Goal: Task Accomplishment & Management: Manage account settings

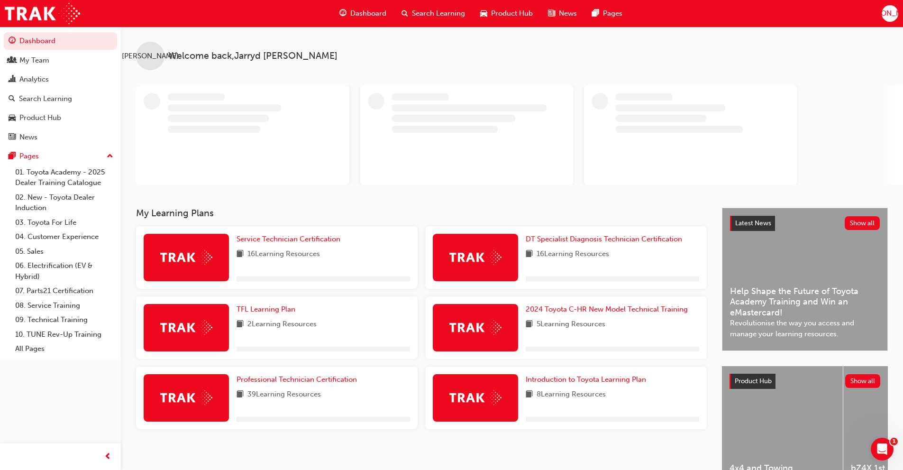
click at [893, 16] on span "[PERSON_NAME]" at bounding box center [889, 13] width 57 height 11
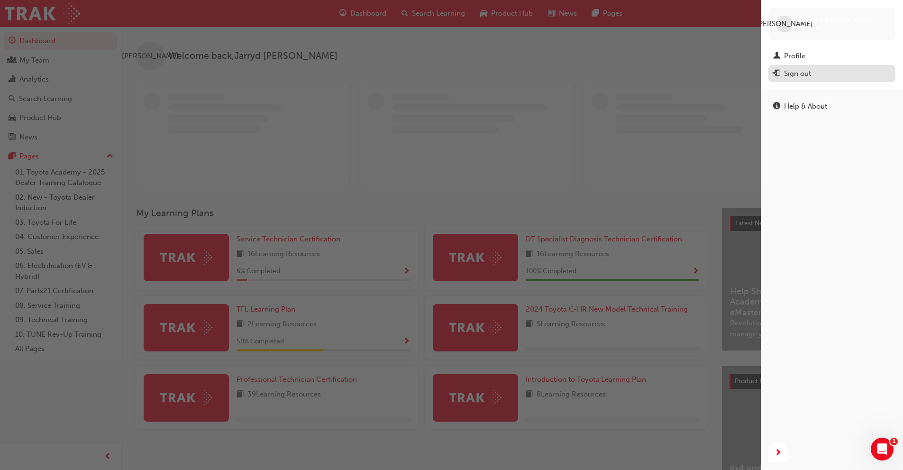
click at [795, 75] on div "Sign out" at bounding box center [797, 73] width 27 height 11
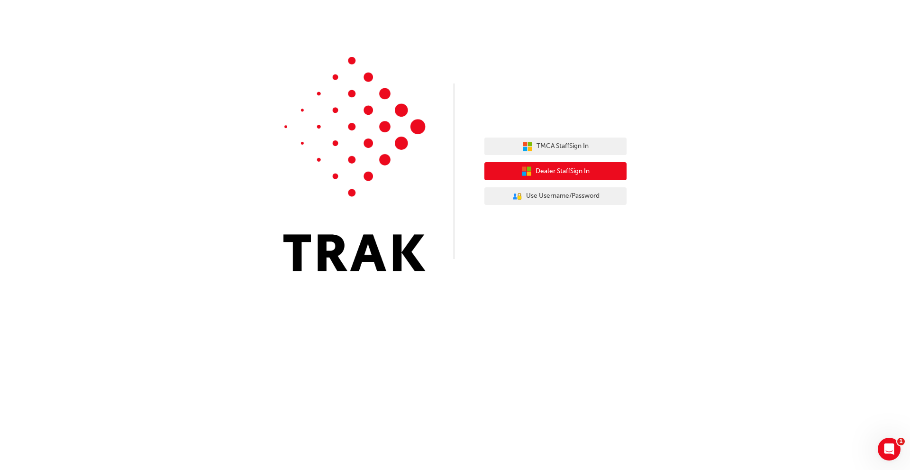
click at [550, 173] on span "Dealer Staff Sign In" at bounding box center [563, 171] width 54 height 11
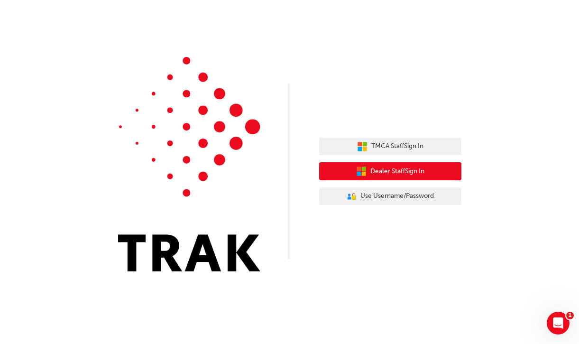
click at [389, 168] on span "Dealer Staff Sign In" at bounding box center [397, 171] width 54 height 11
